Goal: Task Accomplishment & Management: Use online tool/utility

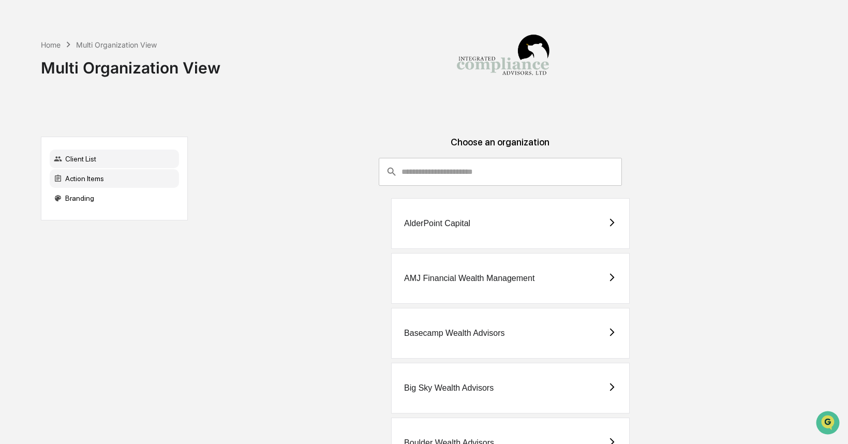
click at [122, 185] on div "Action Items" at bounding box center [114, 178] width 129 height 19
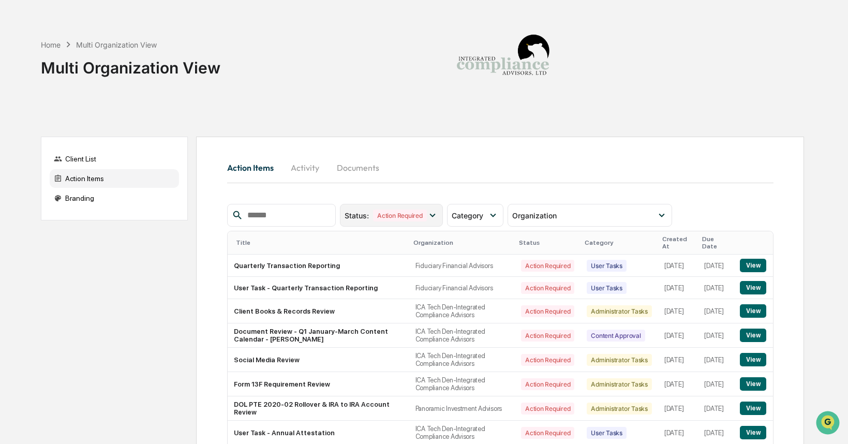
click at [434, 216] on icon at bounding box center [432, 215] width 11 height 11
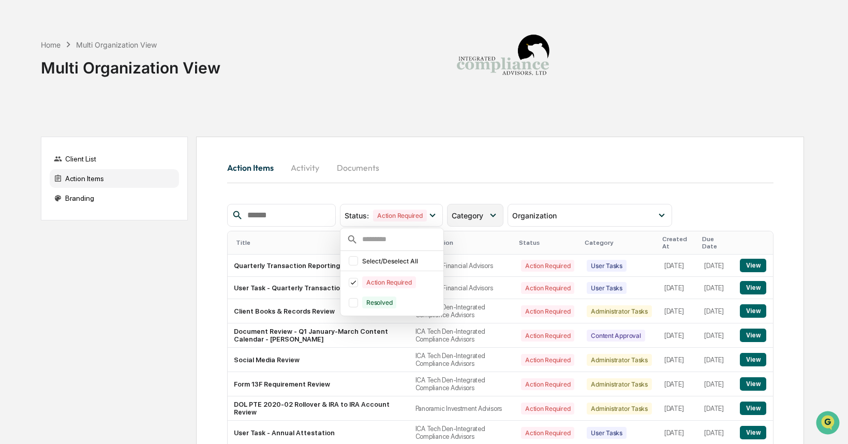
click at [483, 214] on span "Category" at bounding box center [468, 215] width 32 height 9
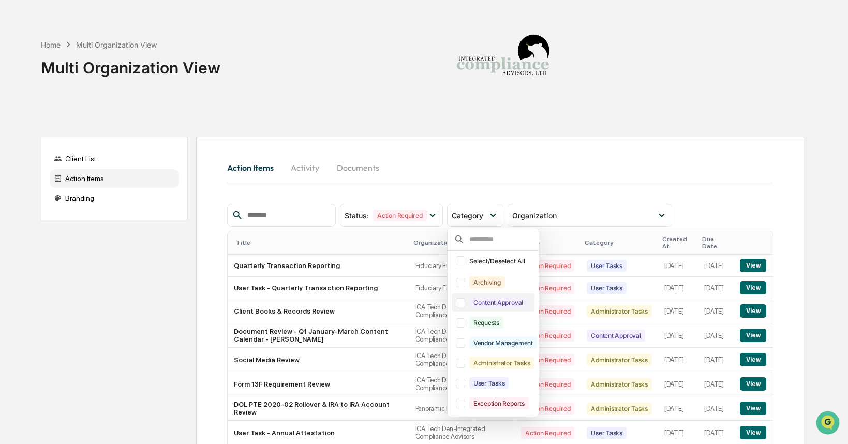
click at [462, 304] on div at bounding box center [460, 302] width 9 height 9
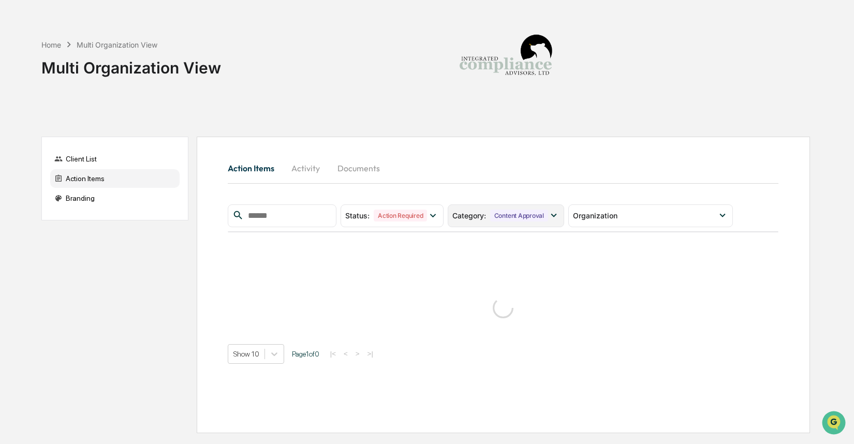
click at [522, 220] on div "Content Approval" at bounding box center [519, 216] width 58 height 12
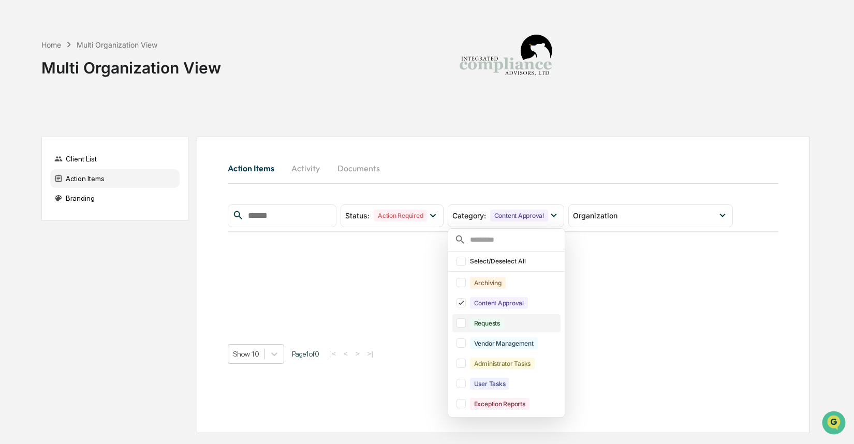
click at [464, 321] on div at bounding box center [460, 322] width 9 height 9
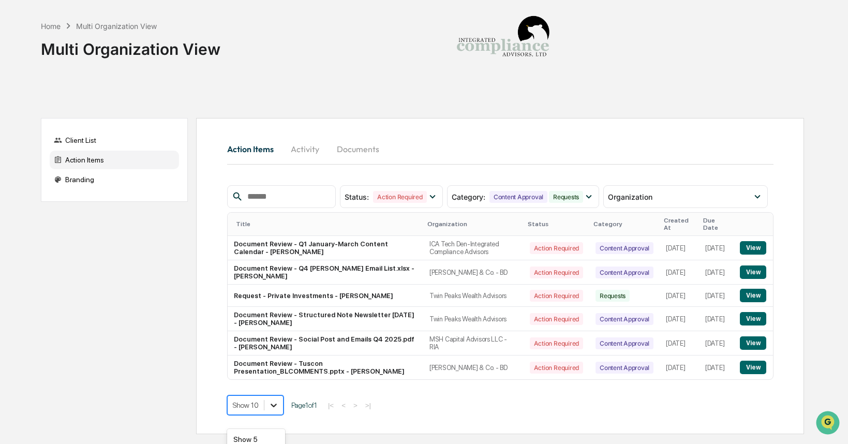
scroll to position [93, 0]
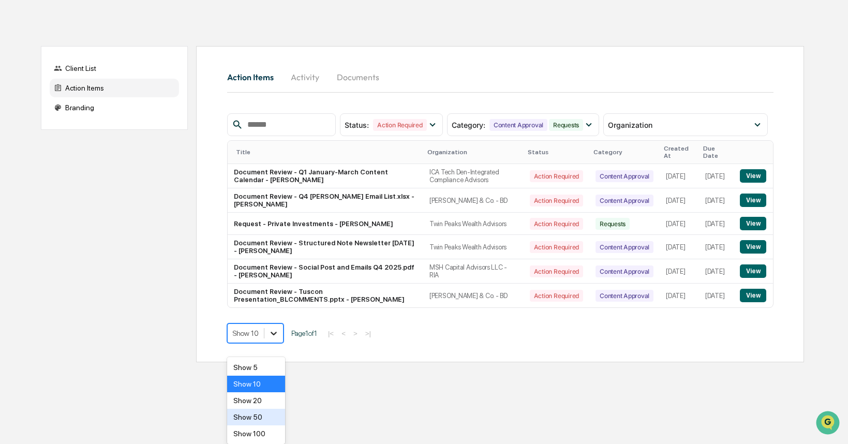
click at [278, 362] on body "Home Multi Organization View Multi Organization View Client List Action Items B…" at bounding box center [424, 135] width 848 height 453
click at [274, 419] on div "Show 50" at bounding box center [256, 417] width 58 height 17
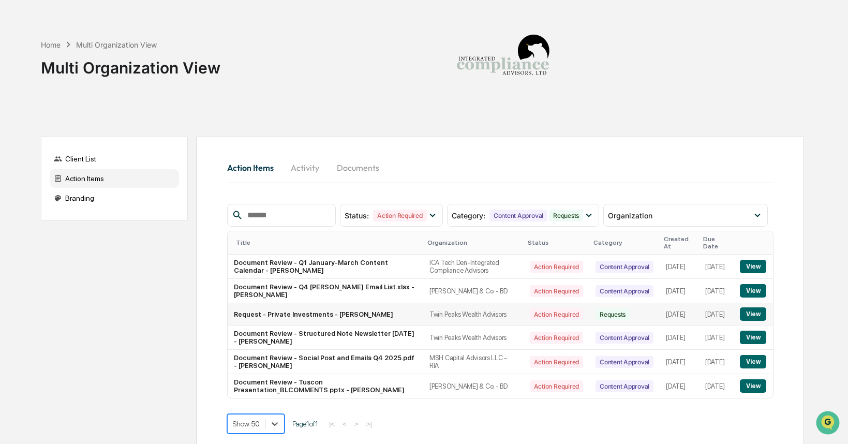
scroll to position [19, 0]
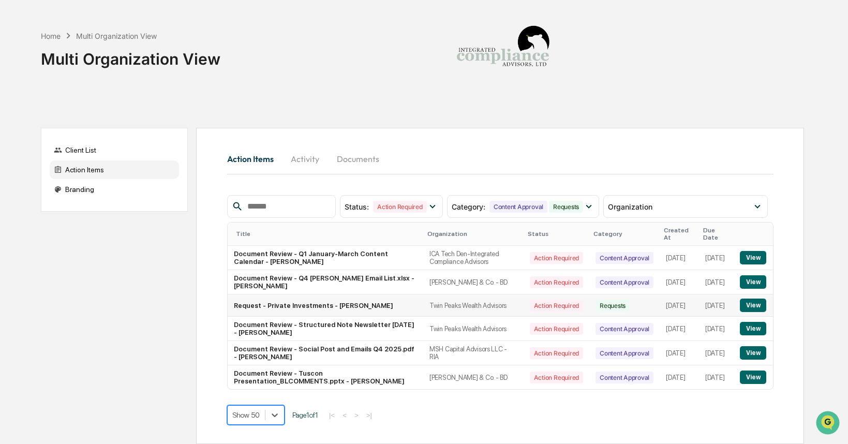
click at [759, 299] on button "View" at bounding box center [753, 305] width 26 height 13
